Goal: Transaction & Acquisition: Purchase product/service

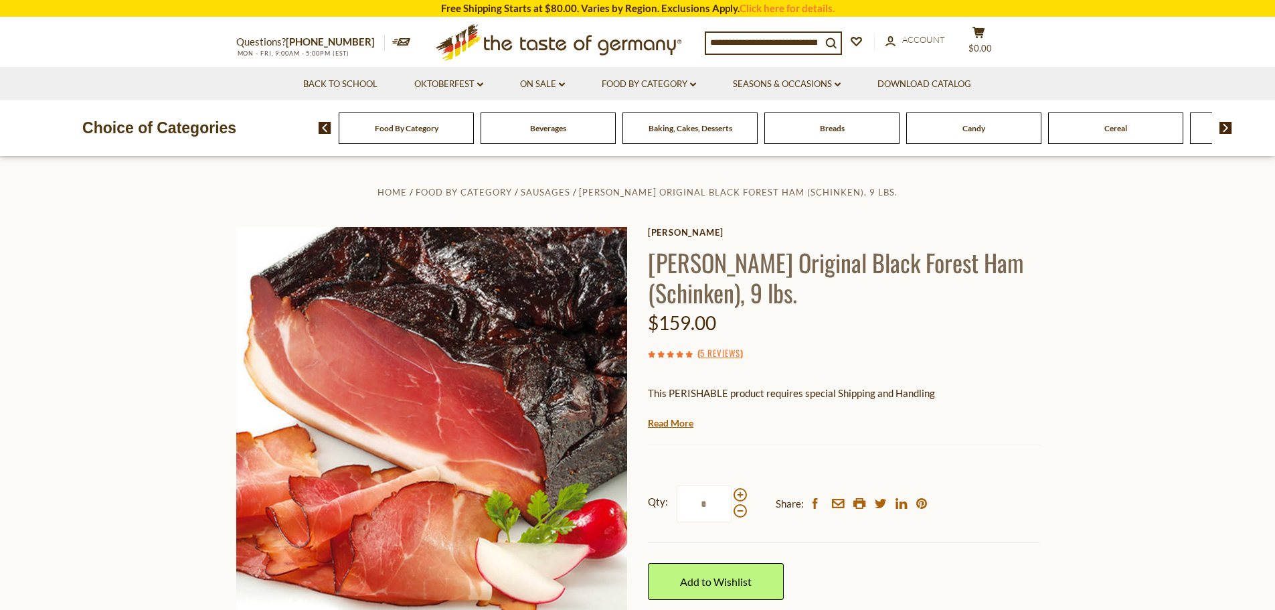
click at [603, 187] on span "[PERSON_NAME] Original Black Forest Ham (Schinken), 9 lbs." at bounding box center [738, 192] width 319 height 11
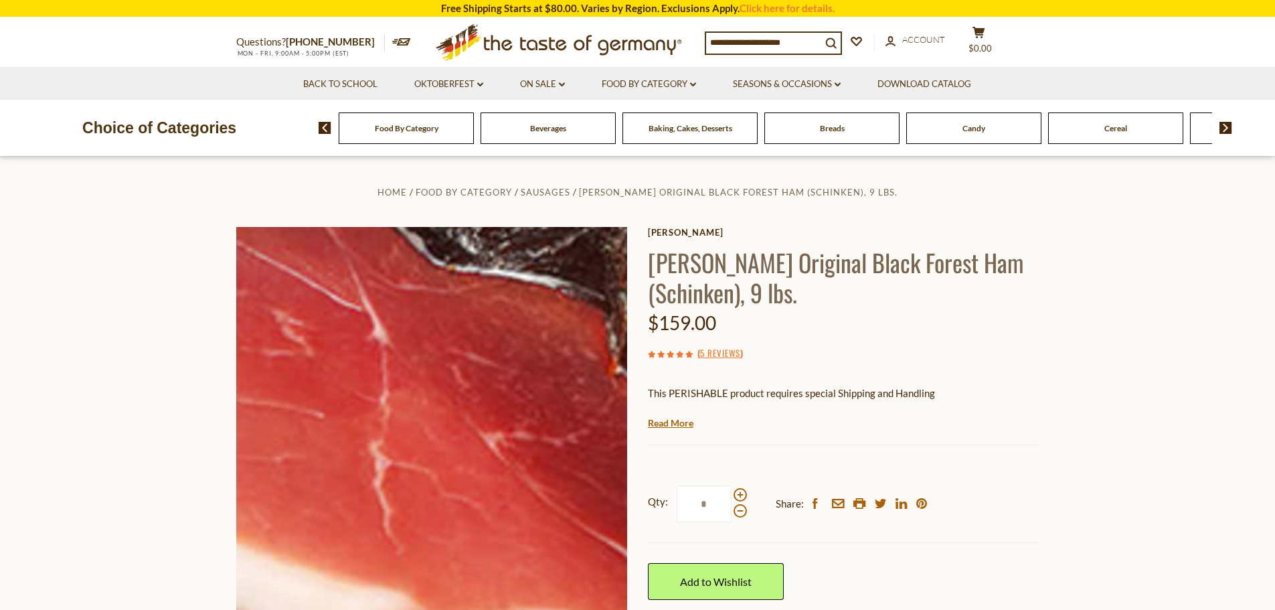
click at [461, 399] on img at bounding box center [431, 422] width 391 height 391
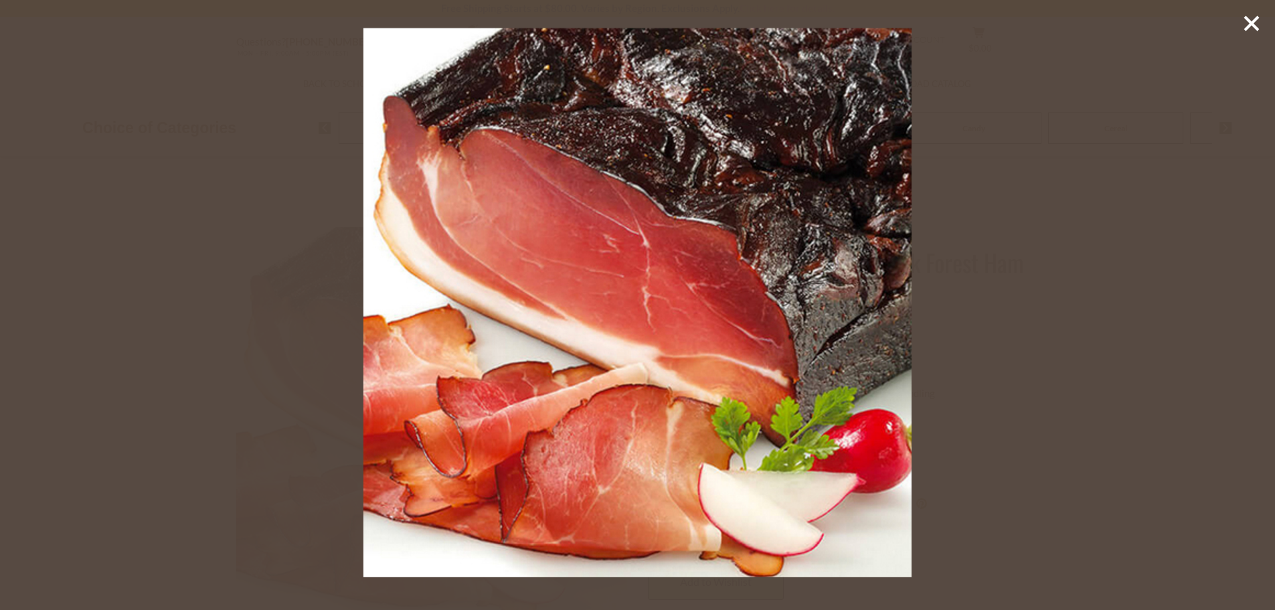
click at [717, 282] on img at bounding box center [637, 302] width 549 height 549
